Goal: Check status: Check status

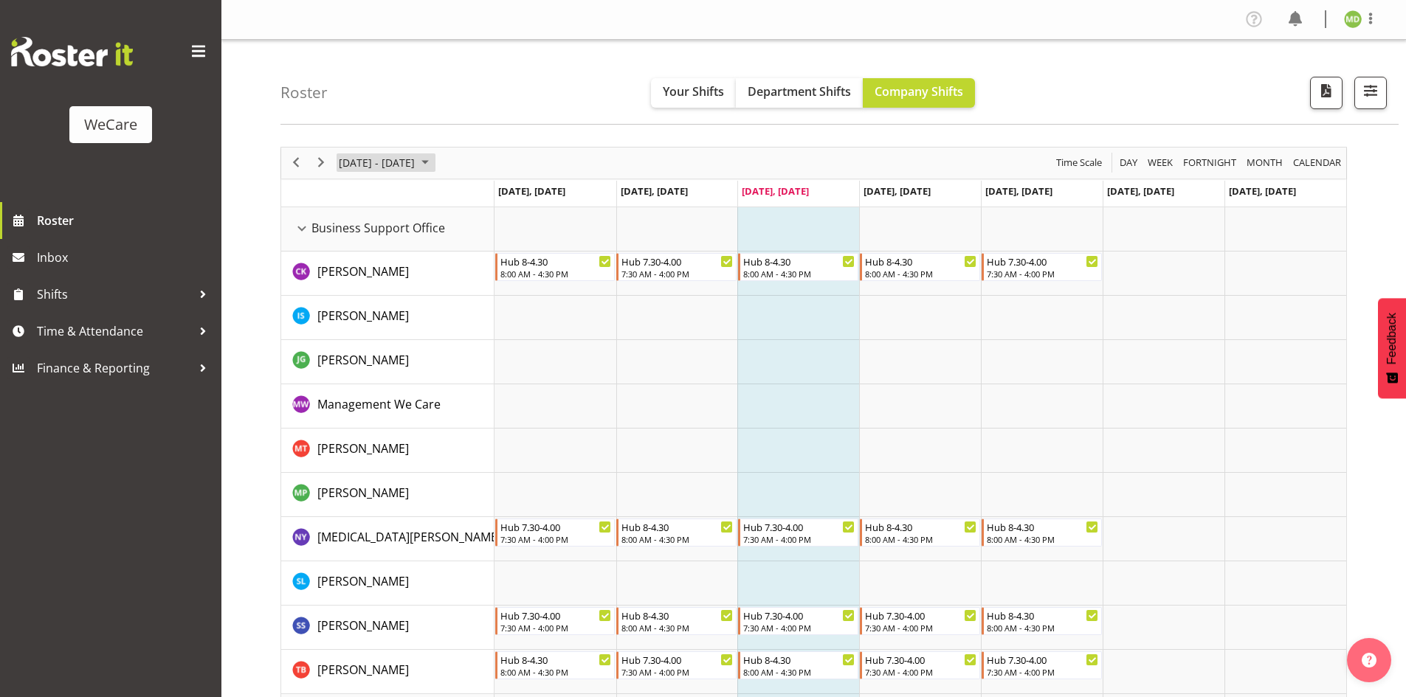
click at [416, 168] on span "[DATE] - [DATE]" at bounding box center [376, 162] width 79 height 18
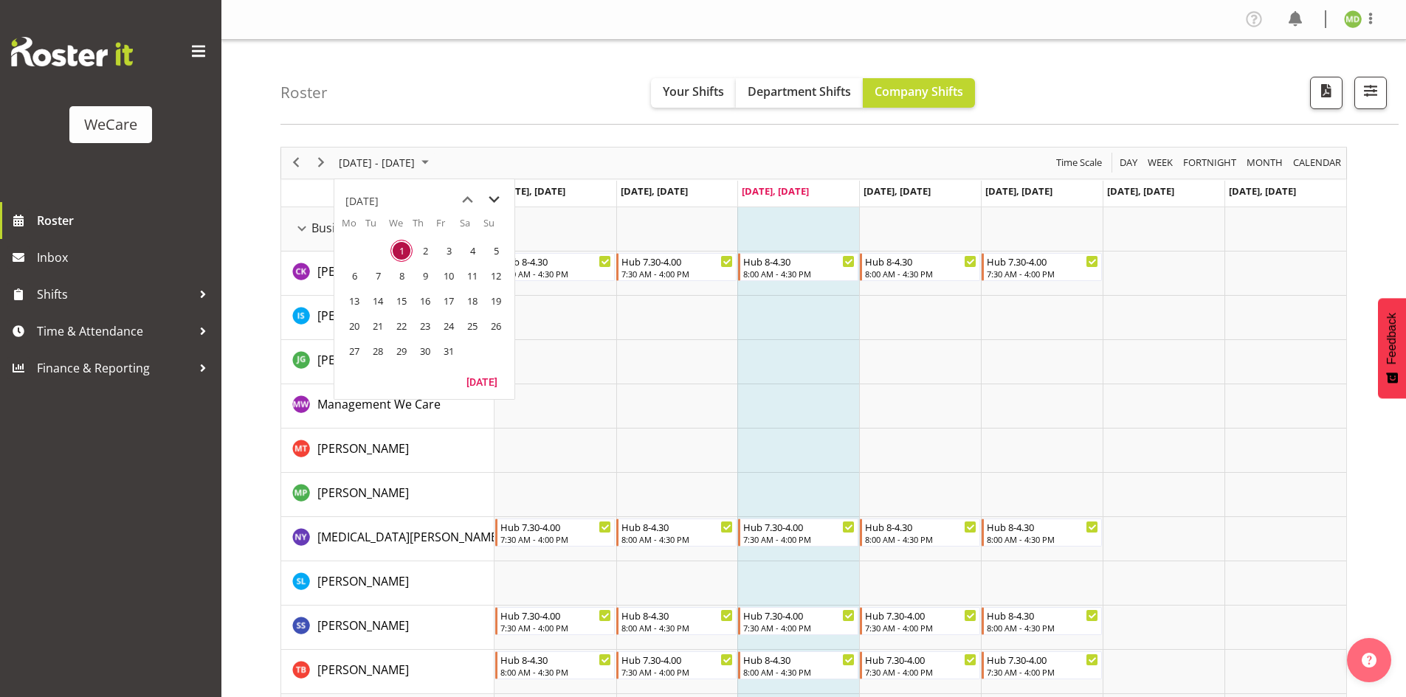
click at [500, 198] on span "next month" at bounding box center [494, 200] width 26 height 27
click at [359, 311] on span "10" at bounding box center [354, 301] width 22 height 22
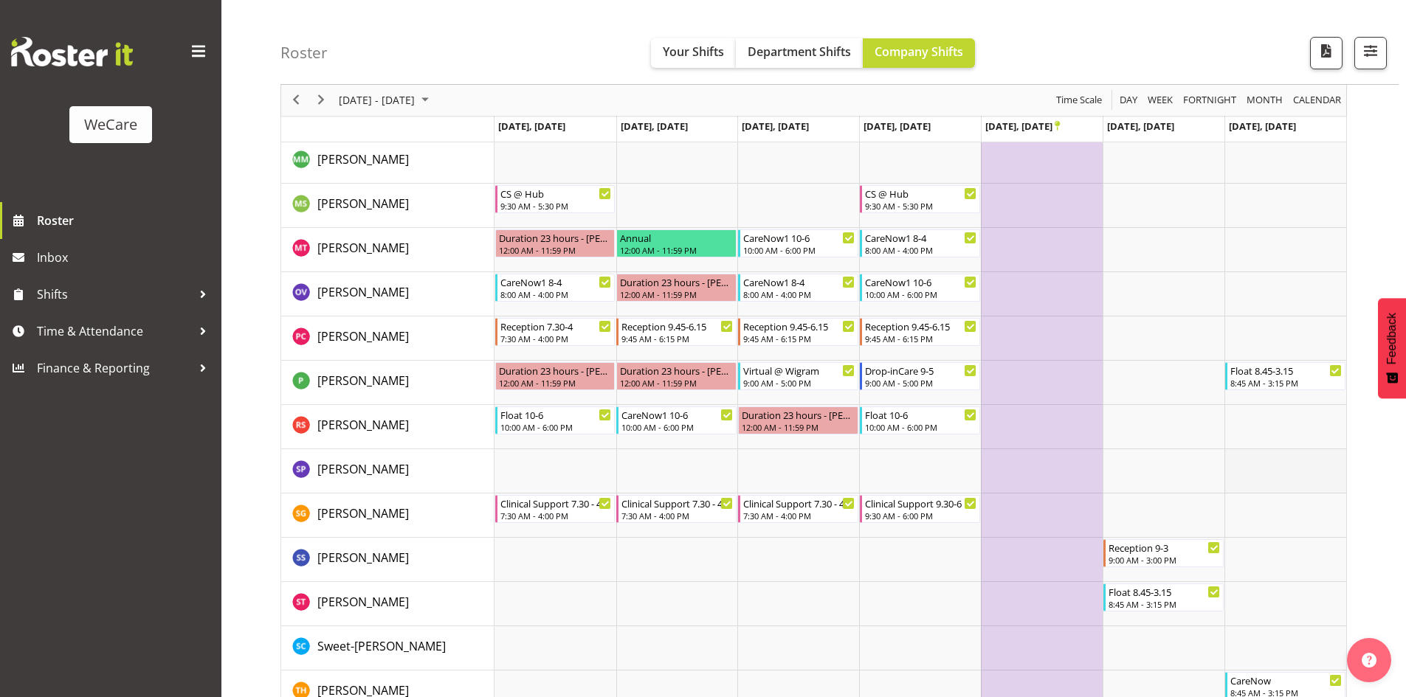
scroll to position [4272, 0]
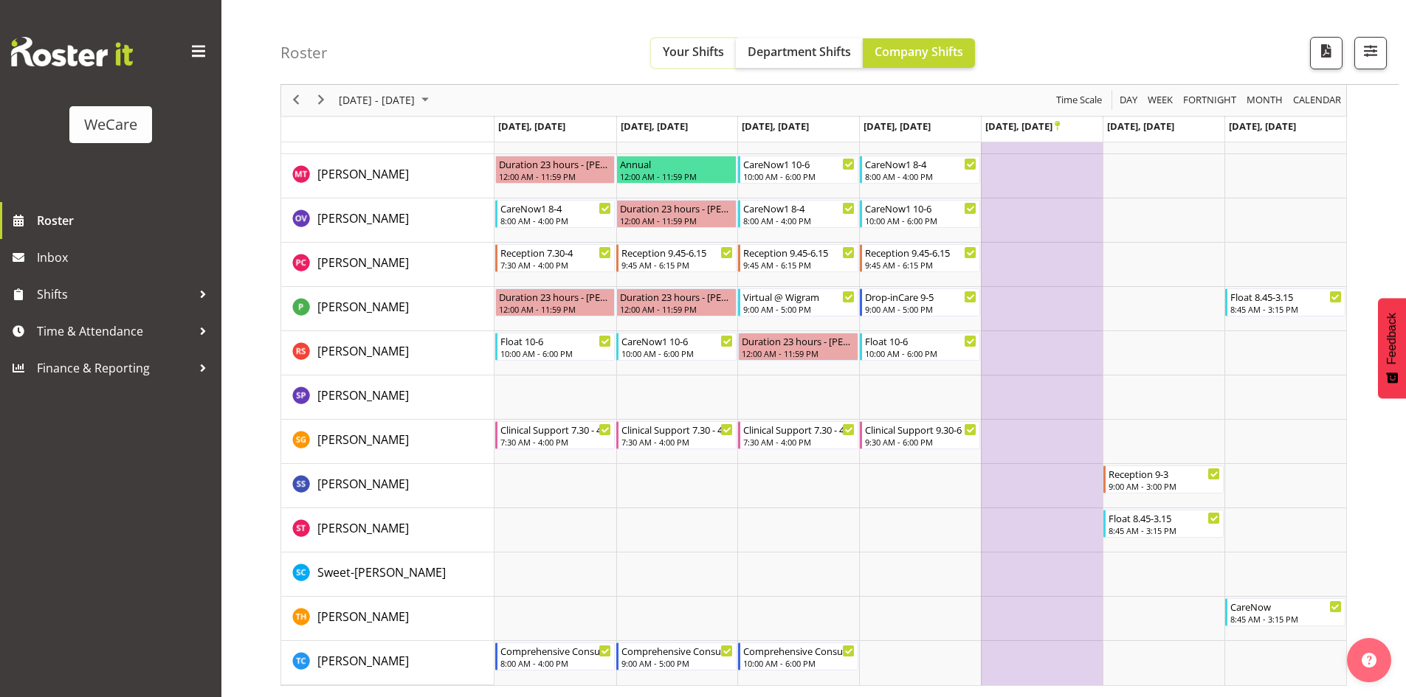
click at [680, 44] on span "Your Shifts" at bounding box center [693, 52] width 61 height 16
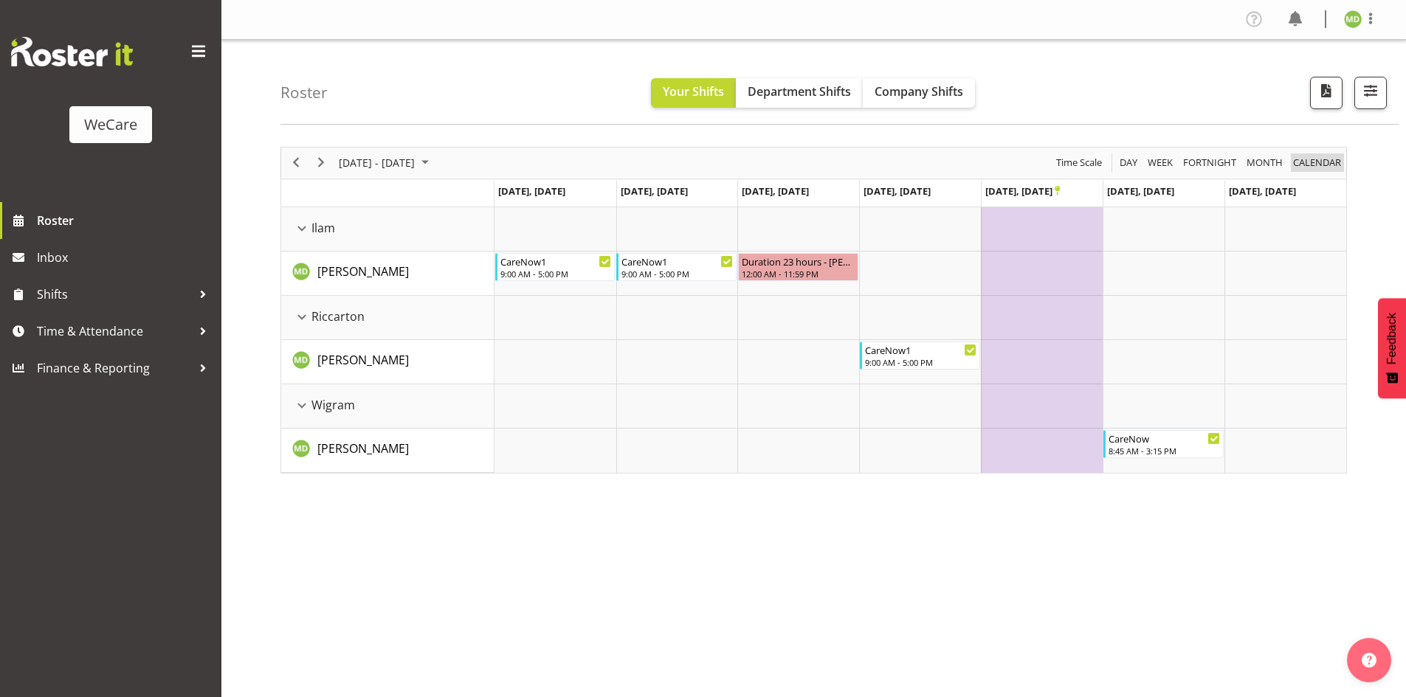
click at [1313, 161] on span "calendar" at bounding box center [1316, 162] width 51 height 18
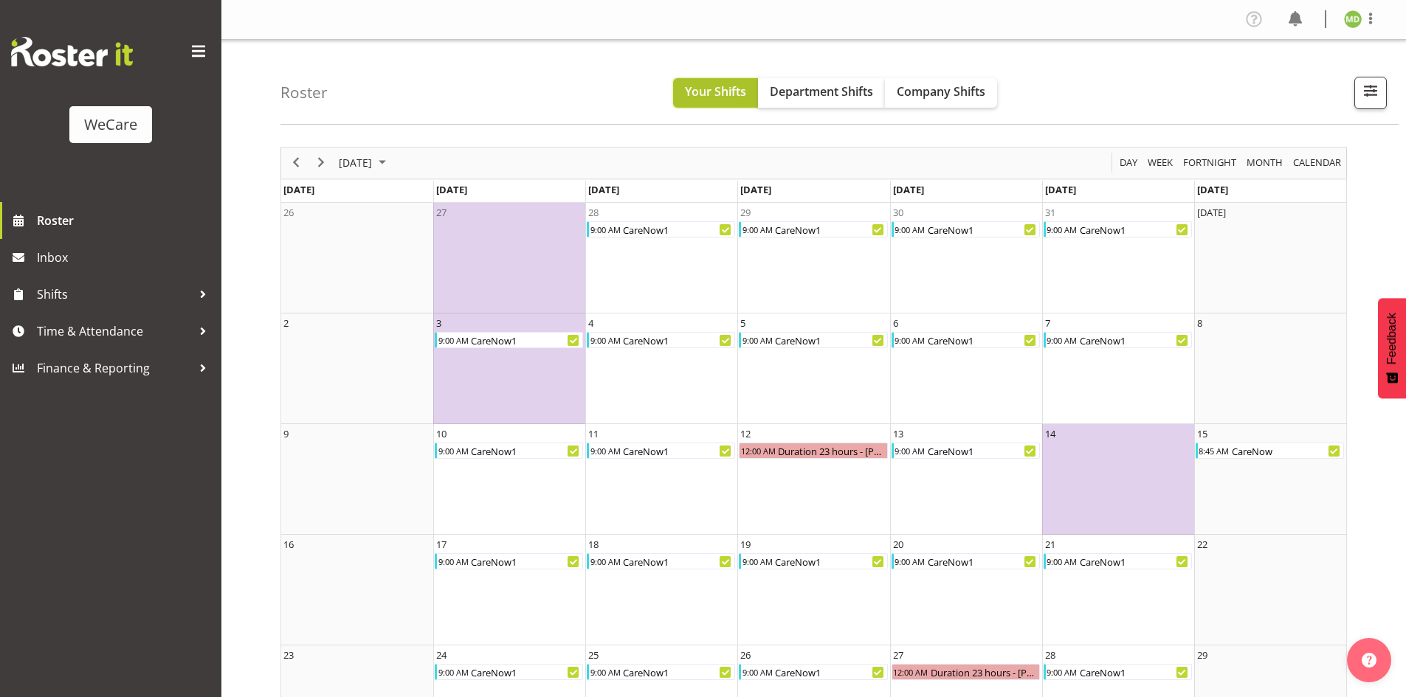
click at [711, 90] on span "Your Shifts" at bounding box center [715, 91] width 61 height 16
